Goal: Find specific page/section: Find specific page/section

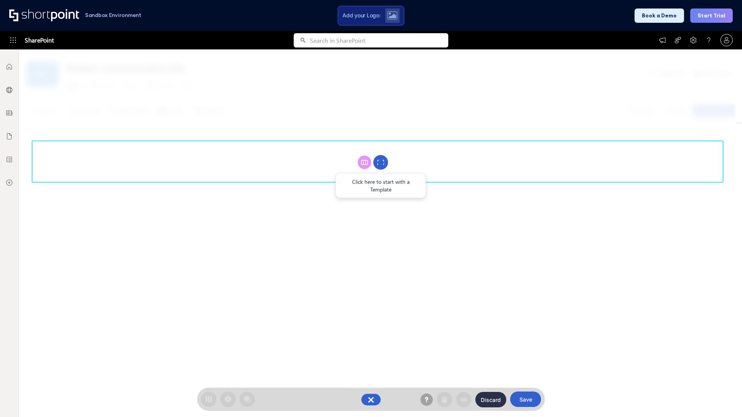
click at [381, 162] on circle at bounding box center [380, 162] width 15 height 15
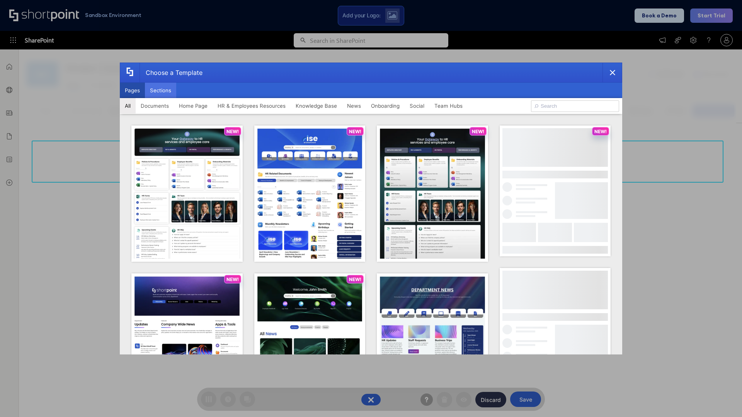
click at [160, 90] on button "Sections" at bounding box center [160, 90] width 31 height 15
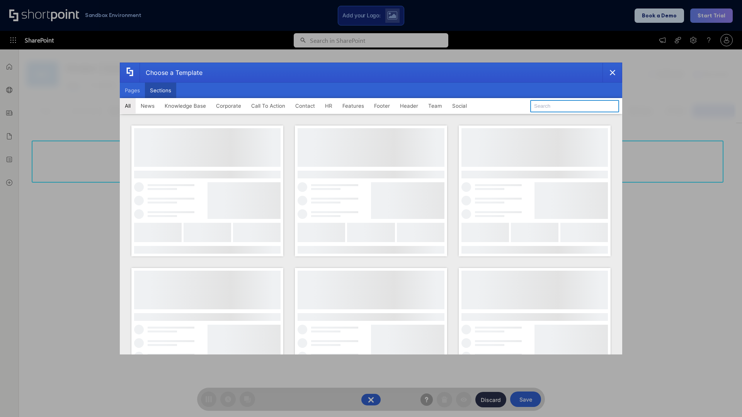
type input "Paralax Cta"
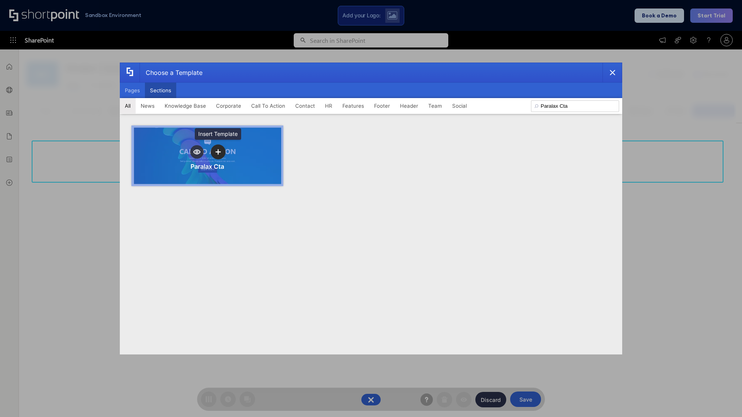
click at [218, 152] on icon "template selector" at bounding box center [217, 151] width 5 height 5
